Goal: Task Accomplishment & Management: Use online tool/utility

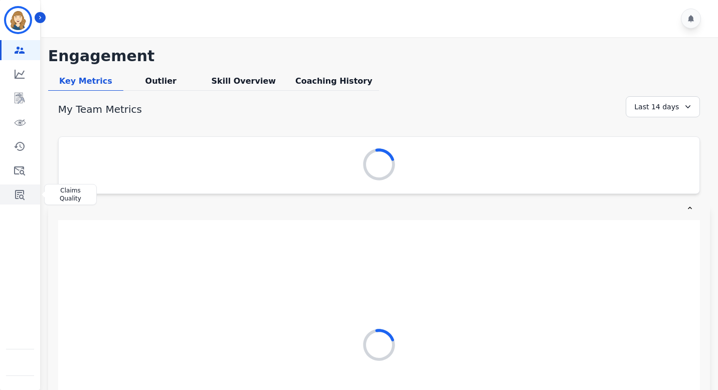
click at [31, 204] on link "Sidebar" at bounding box center [21, 195] width 39 height 20
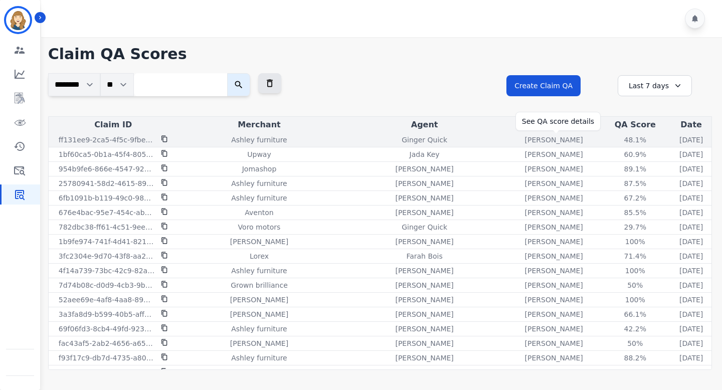
click at [613, 139] on div "48.1 %" at bounding box center [635, 140] width 45 height 10
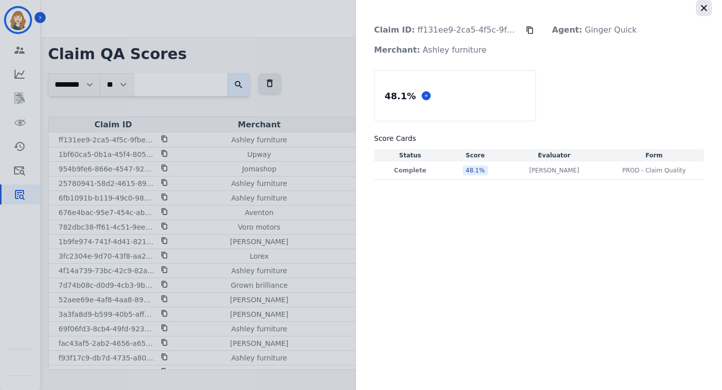
click at [706, 7] on icon "button" at bounding box center [704, 8] width 10 height 10
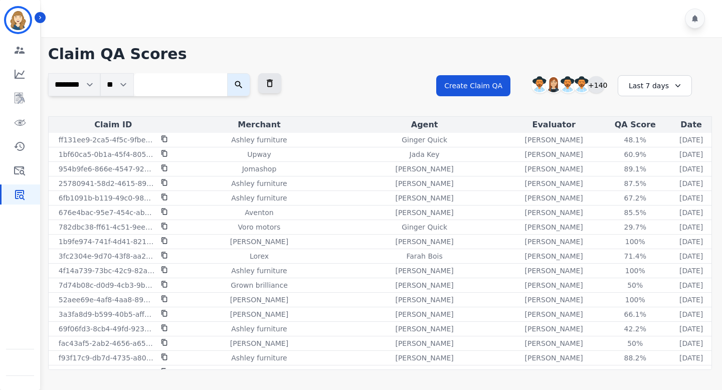
click at [595, 83] on div "+140" at bounding box center [596, 84] width 17 height 17
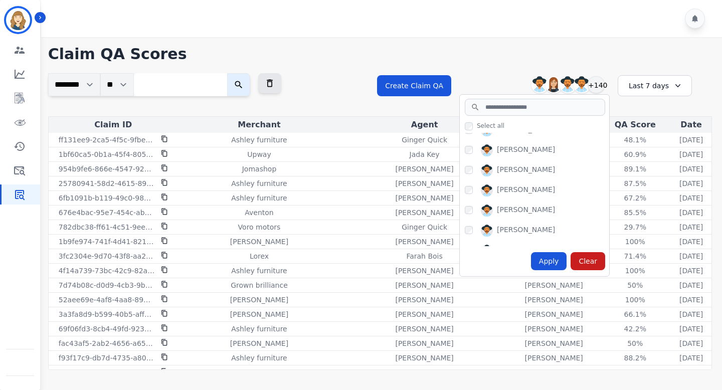
scroll to position [169, 0]
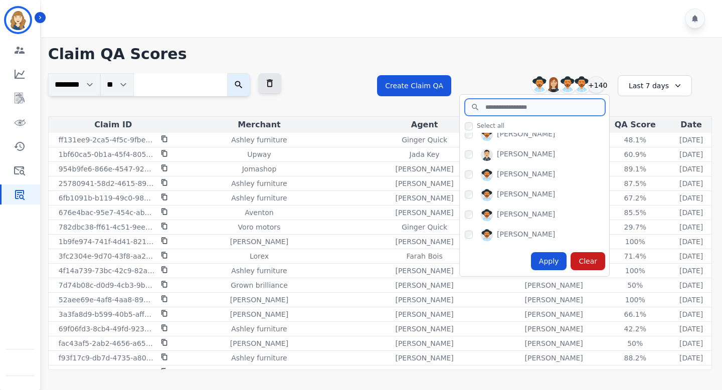
click at [513, 108] on input "search" at bounding box center [535, 107] width 140 height 17
click at [478, 65] on div "Claim QA Scores ******** ** Clear Filter Create Claim QA Alexis Chumchal Alexis…" at bounding box center [380, 206] width 684 height 339
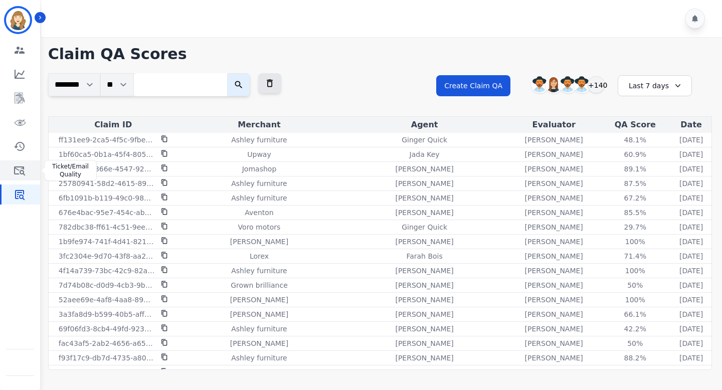
click at [25, 169] on icon "Sidebar" at bounding box center [20, 171] width 12 height 12
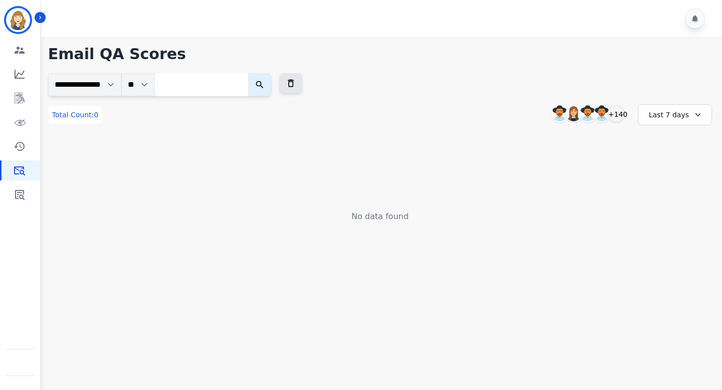
click at [659, 109] on div "Last 7 days" at bounding box center [675, 114] width 74 height 21
click at [658, 208] on li "Last 90 days" at bounding box center [682, 212] width 50 height 10
click at [656, 117] on div "Last 90 days" at bounding box center [675, 114] width 74 height 21
click at [667, 220] on li "Last 12 months" at bounding box center [682, 229] width 50 height 20
click at [607, 116] on img at bounding box center [599, 114] width 16 height 16
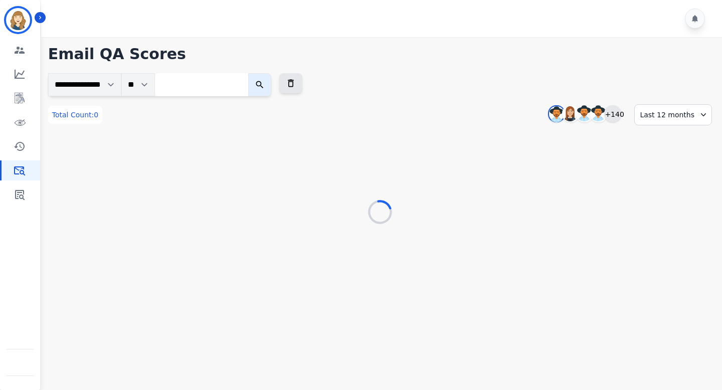
click at [617, 114] on div "+140" at bounding box center [613, 113] width 17 height 17
click at [599, 112] on img at bounding box center [598, 114] width 15 height 16
click at [589, 112] on img at bounding box center [584, 114] width 15 height 16
click at [616, 116] on div "+140" at bounding box center [613, 113] width 17 height 17
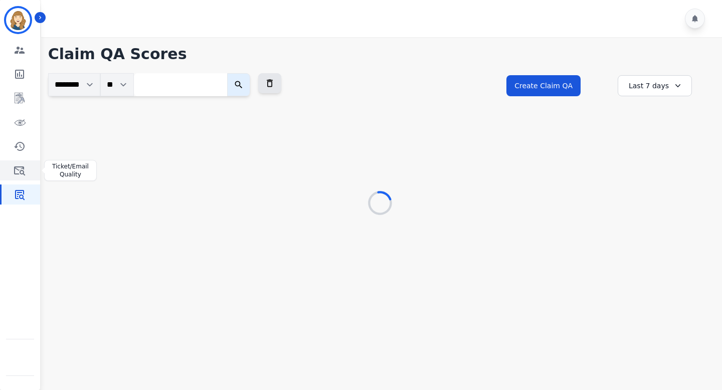
click at [22, 165] on icon "Sidebar" at bounding box center [20, 171] width 12 height 12
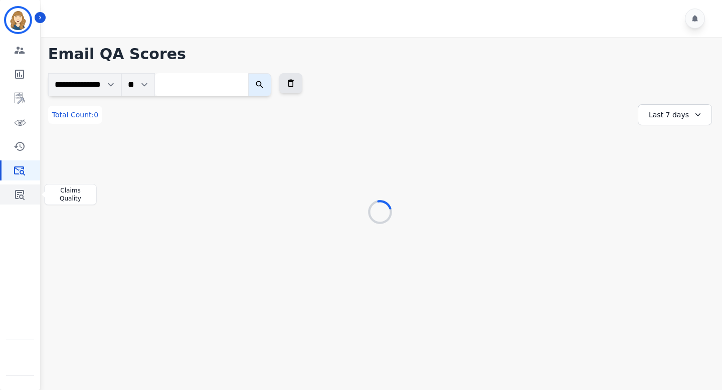
click at [22, 187] on link "Sidebar" at bounding box center [21, 195] width 39 height 20
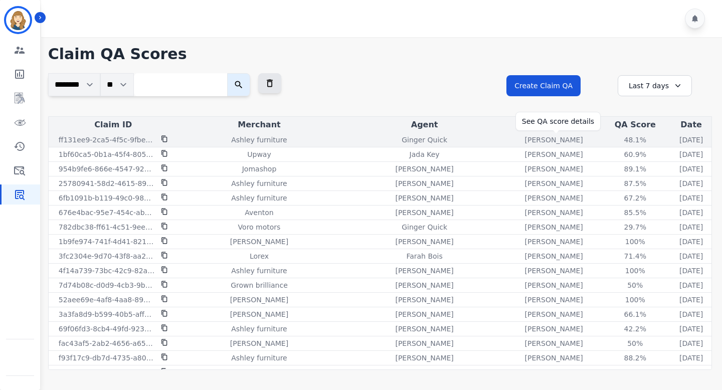
click at [613, 141] on div "48.1 %" at bounding box center [635, 140] width 45 height 10
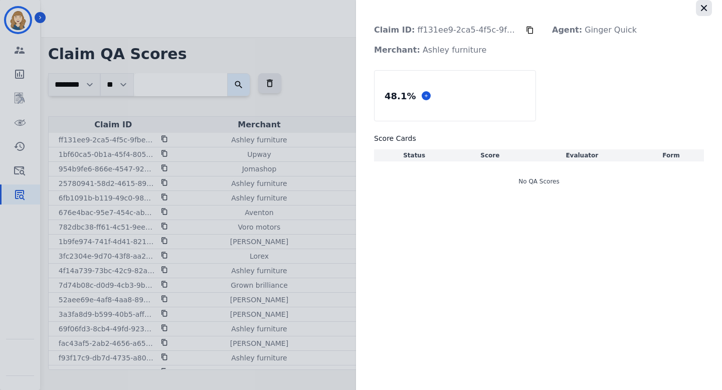
click at [706, 8] on icon "button" at bounding box center [704, 8] width 10 height 10
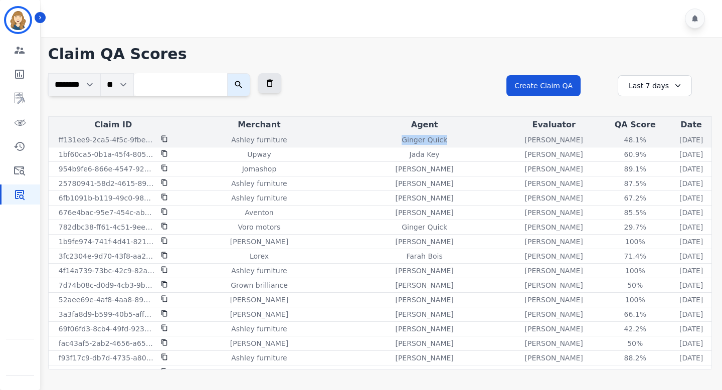
copy p "Ginger Quick"
drag, startPoint x: 405, startPoint y: 139, endPoint x: 359, endPoint y: 138, distance: 46.7
click at [359, 139] on div "Ginger Quick" at bounding box center [425, 140] width 164 height 10
